Goal: Information Seeking & Learning: Understand process/instructions

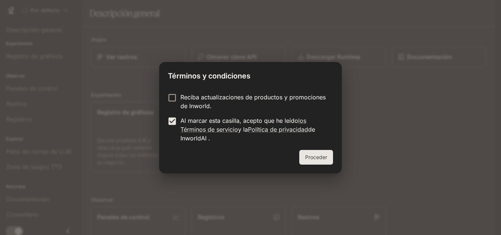
click at [318, 157] on font "Proceder" at bounding box center [316, 157] width 22 height 6
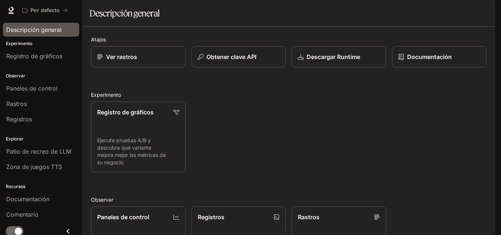
click at [31, 33] on font "Descripción general" at bounding box center [33, 29] width 55 height 7
click at [127, 61] on font "Ver rastros" at bounding box center [122, 56] width 32 height 7
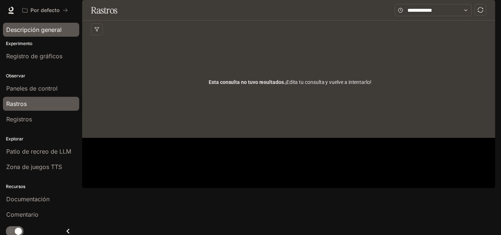
click at [33, 32] on font "Descripción general" at bounding box center [33, 29] width 55 height 7
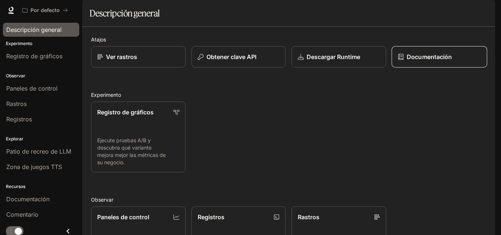
click at [413, 61] on font "Documentación" at bounding box center [429, 56] width 45 height 7
